Goal: Find specific page/section: Find specific page/section

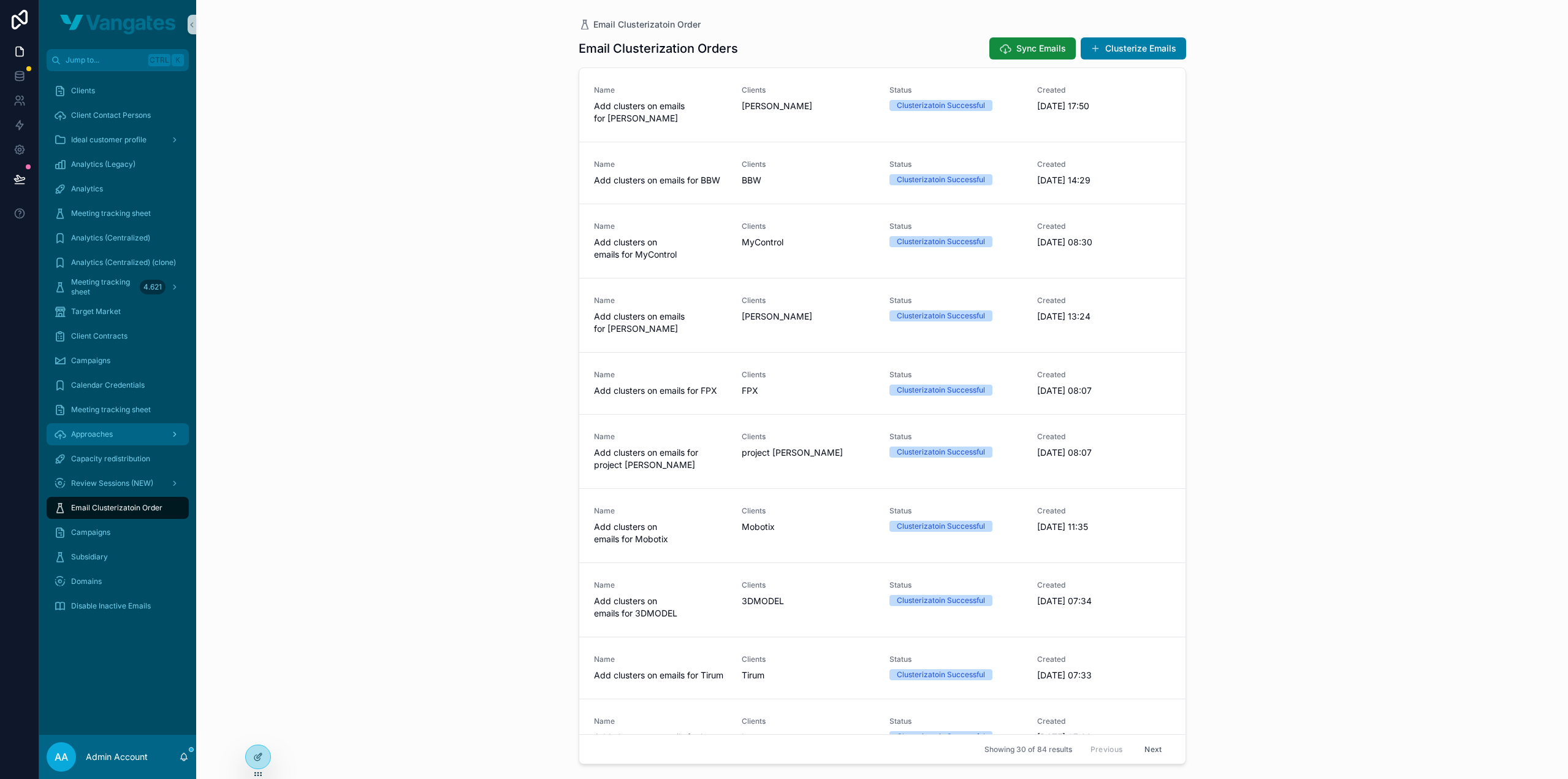
click at [90, 424] on link "Approaches" at bounding box center [117, 434] width 142 height 22
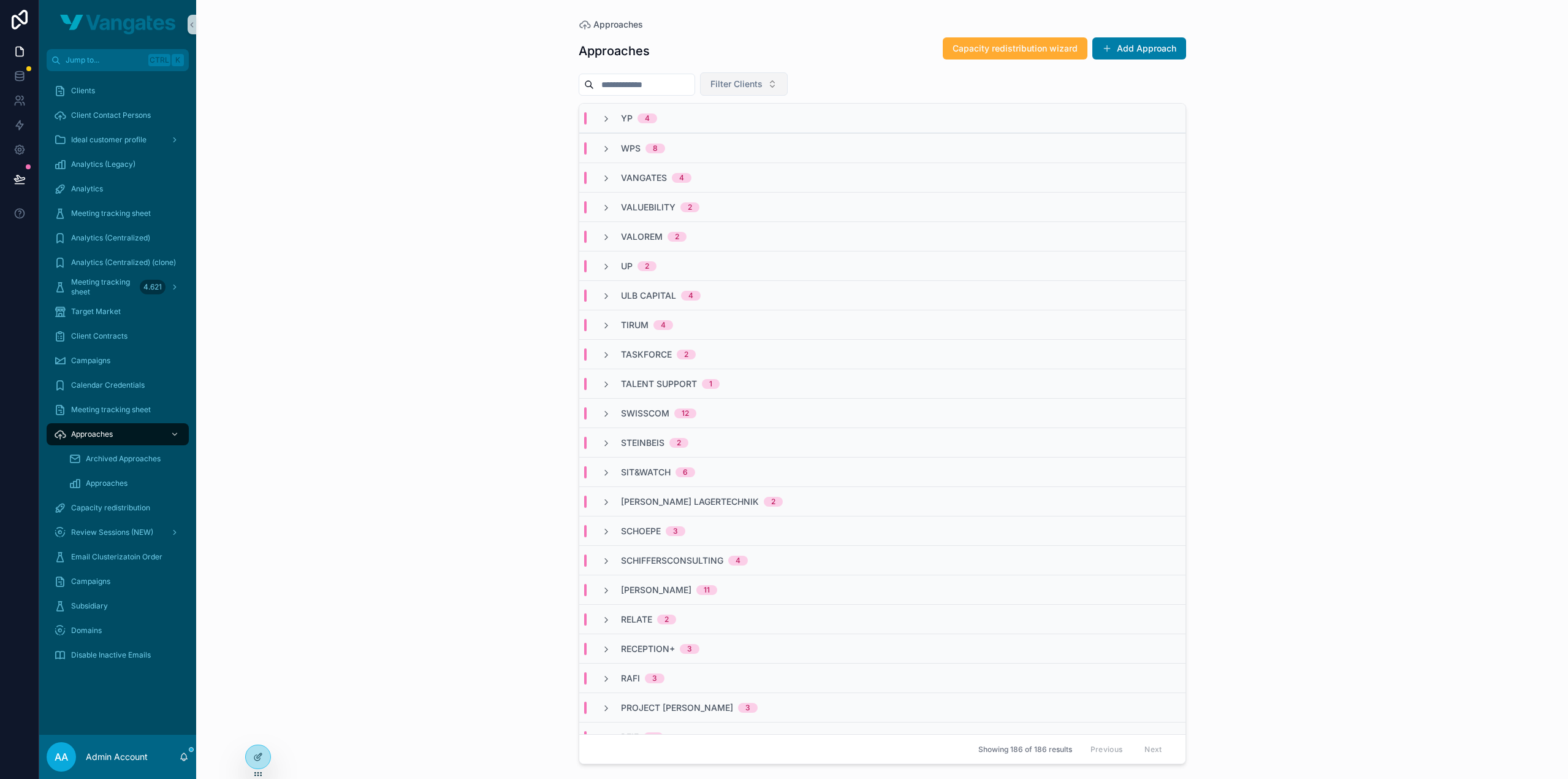
click at [787, 79] on button "Filter Clients" at bounding box center [744, 84] width 88 height 23
type input "***"
click at [762, 129] on div "Valuebility" at bounding box center [769, 133] width 147 height 20
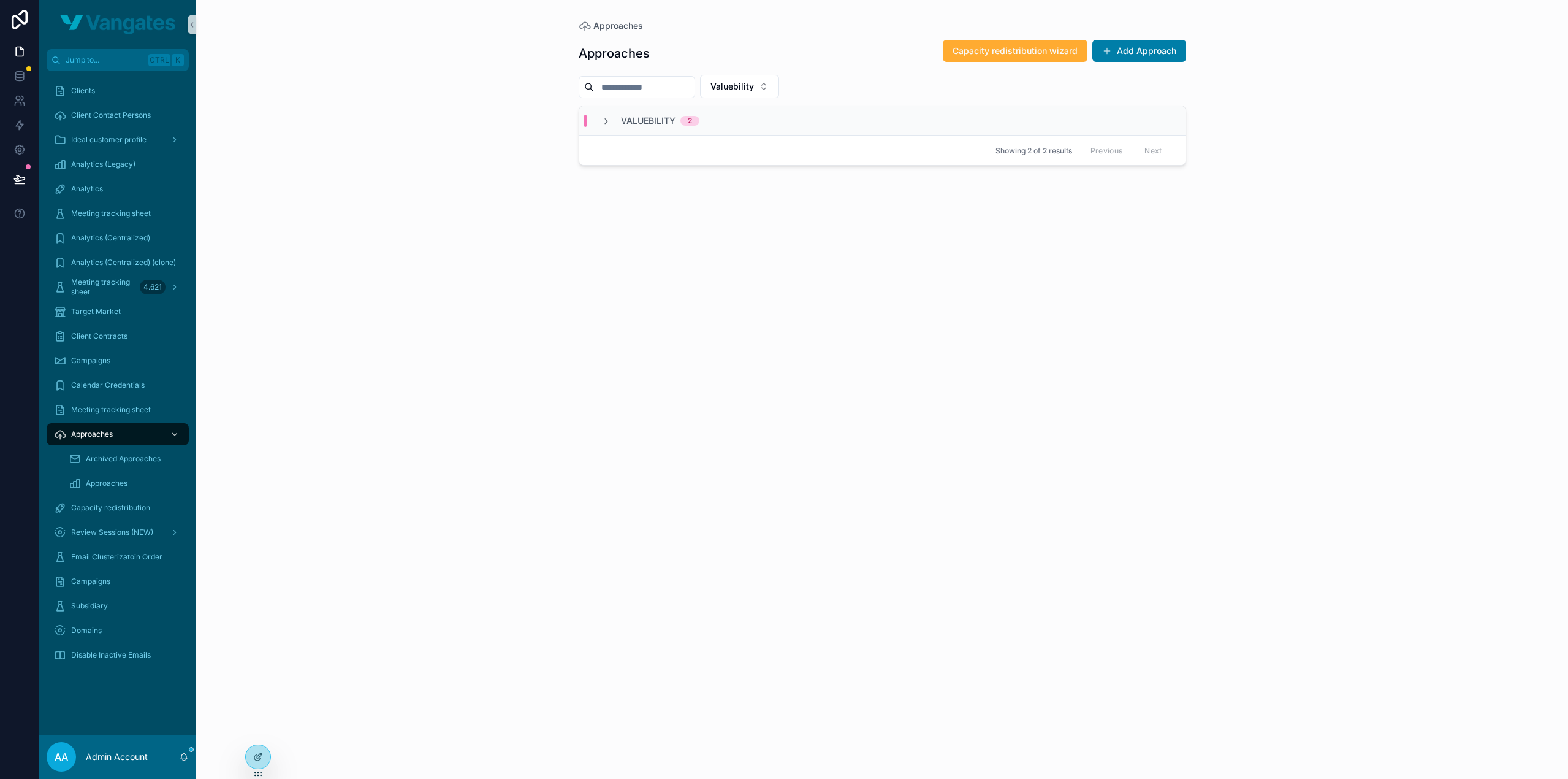
click at [612, 117] on div "VALUEBILITY 2" at bounding box center [650, 121] width 98 height 12
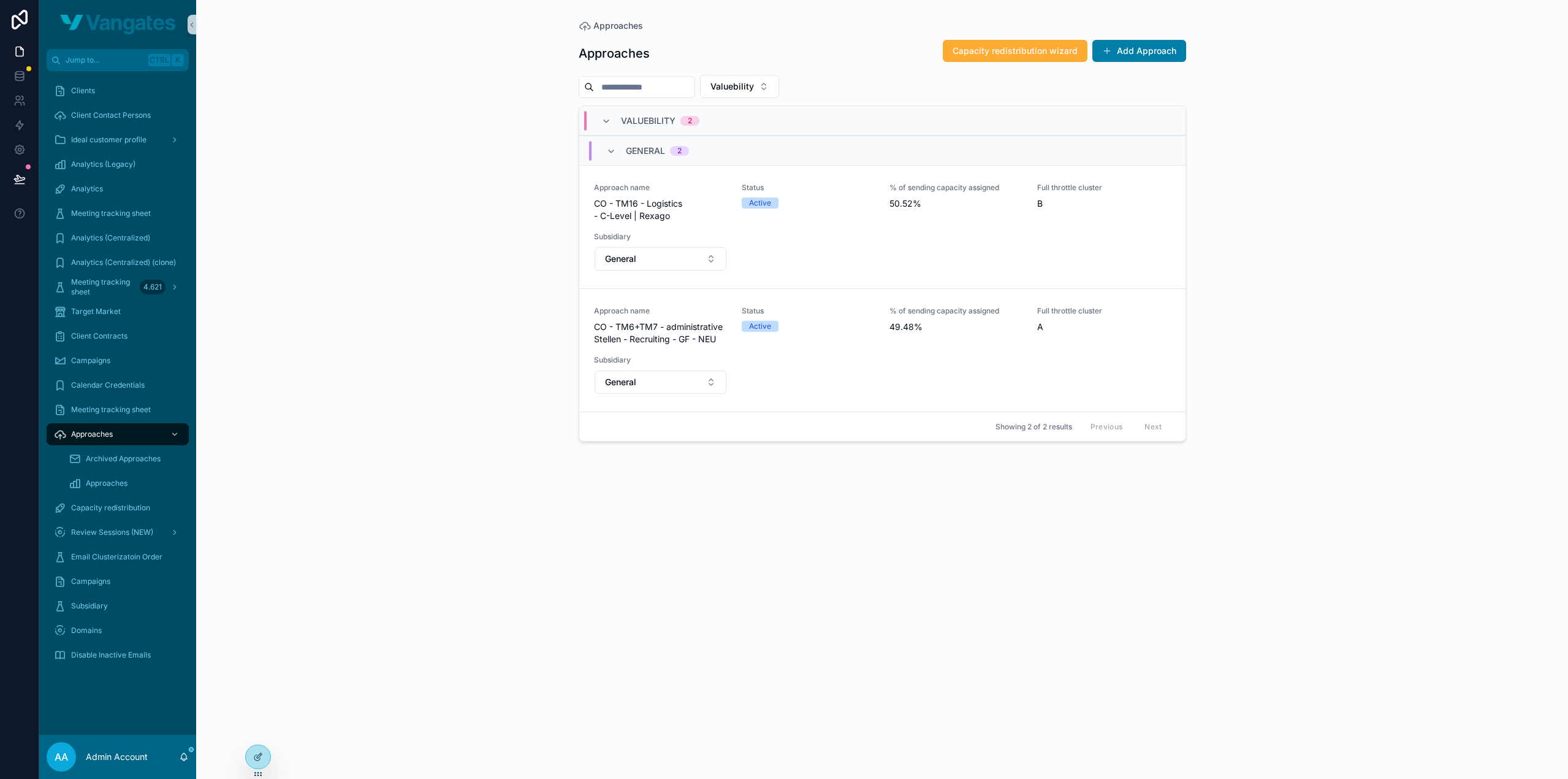
click at [442, 391] on div "Approaches Approaches Capacity redistribution wizard Add Approach Valuebility V…" at bounding box center [881, 389] width 1372 height 779
click at [1334, 147] on div "Approaches Approaches Capacity redistribution wizard Add Approach Valuebility V…" at bounding box center [881, 389] width 1372 height 779
